Goal: Navigation & Orientation: Find specific page/section

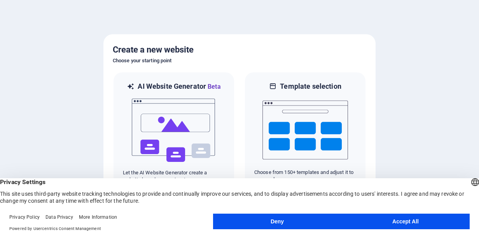
click at [242, 217] on button "Deny" at bounding box center [277, 221] width 128 height 16
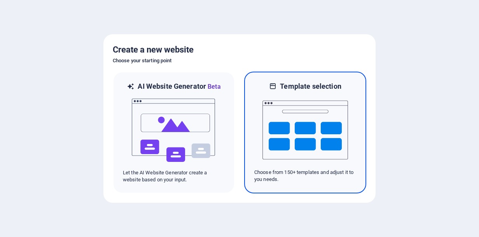
click at [294, 111] on img at bounding box center [304, 130] width 85 height 78
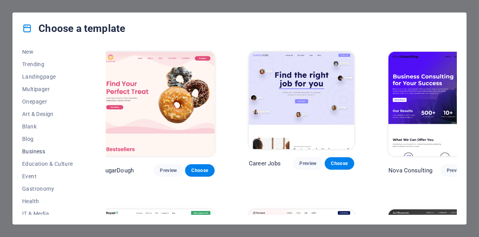
scroll to position [61, 0]
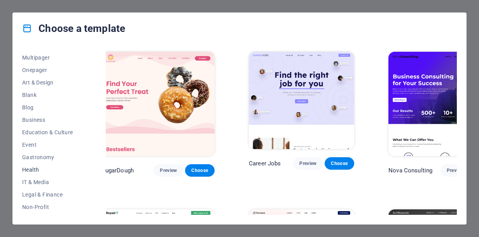
click at [27, 170] on span "Health" at bounding box center [47, 169] width 51 height 6
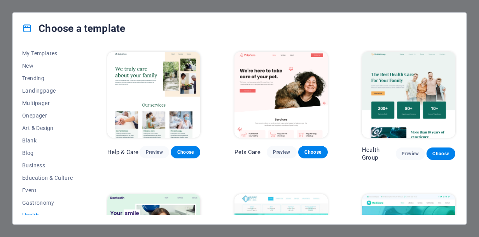
scroll to position [0, 0]
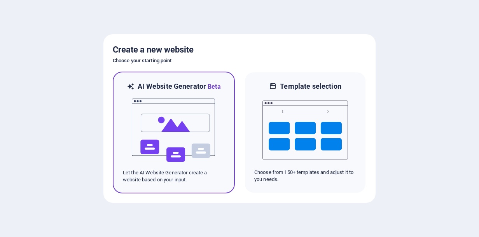
click at [193, 136] on img at bounding box center [173, 130] width 85 height 78
